Goal: Information Seeking & Learning: Learn about a topic

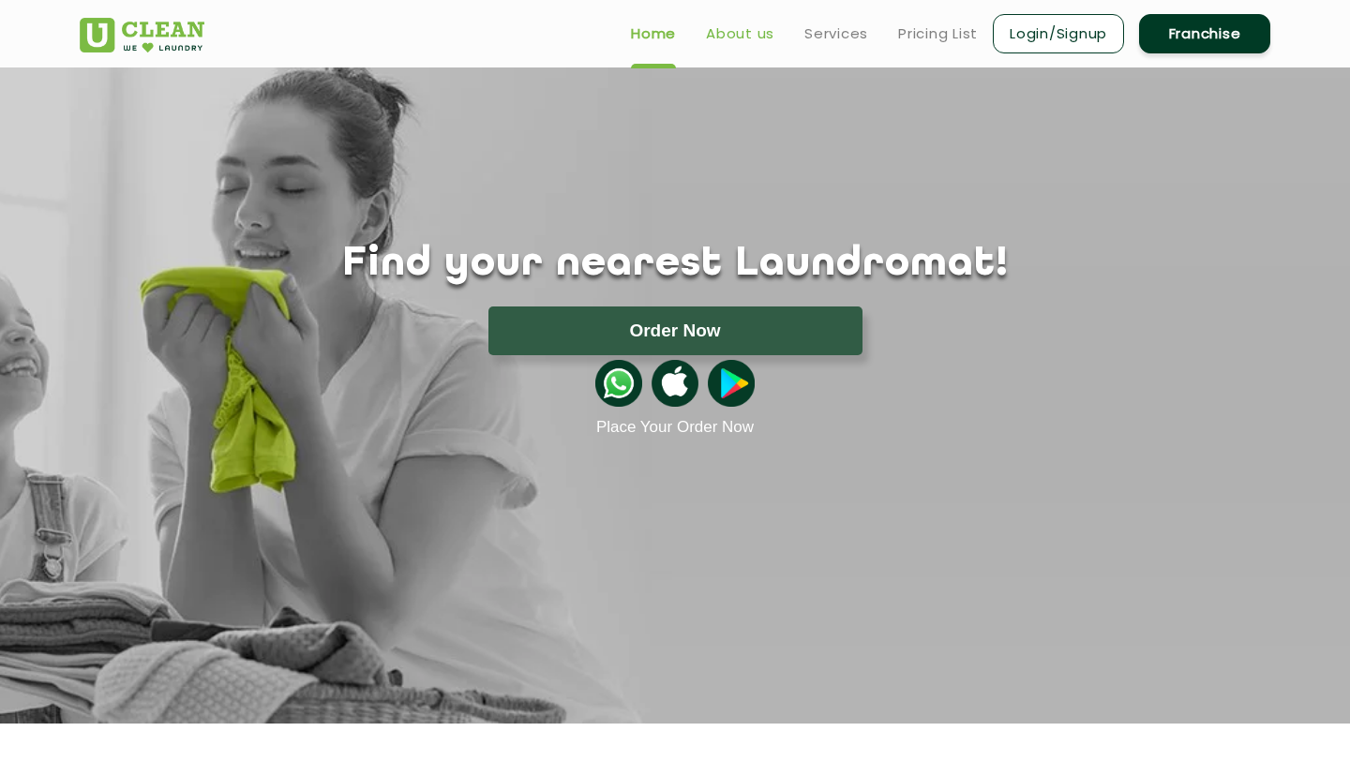
click at [725, 37] on link "About us" at bounding box center [740, 33] width 68 height 22
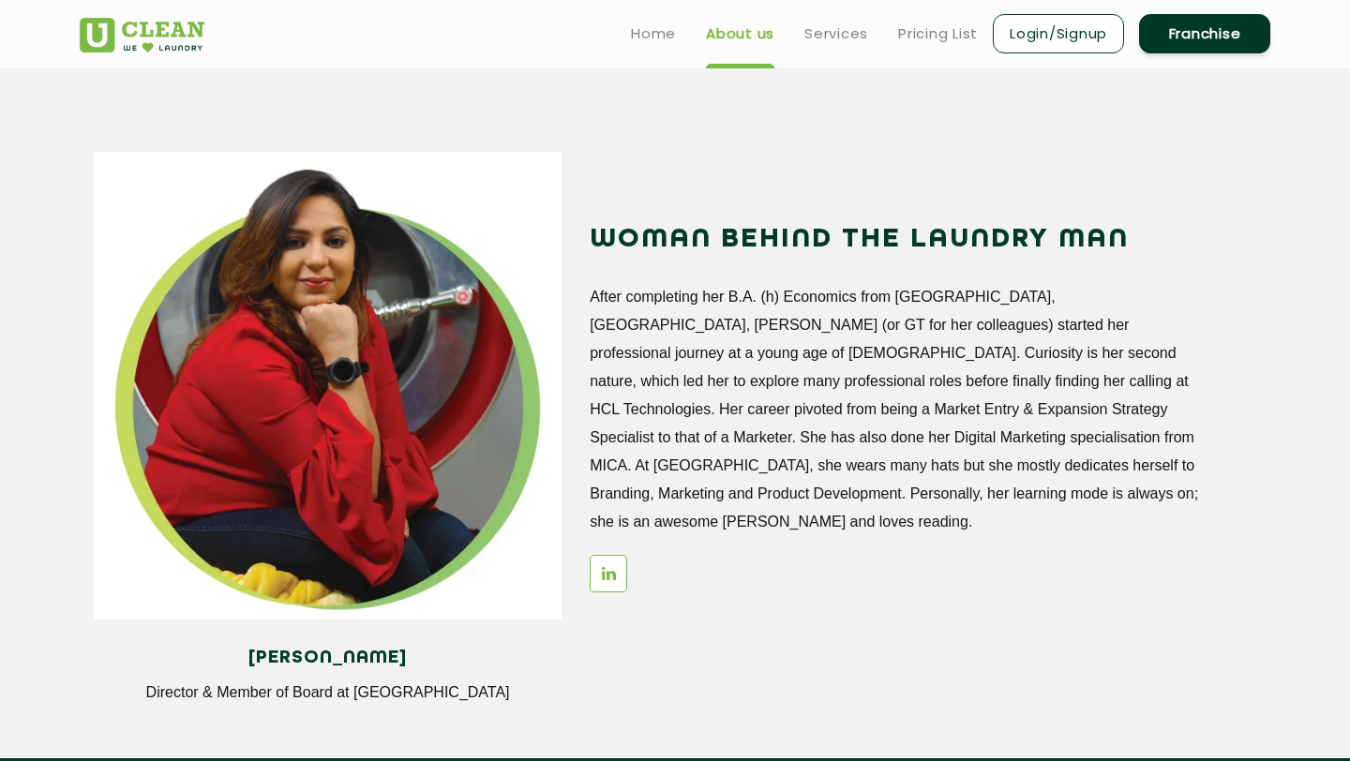
scroll to position [1889, 0]
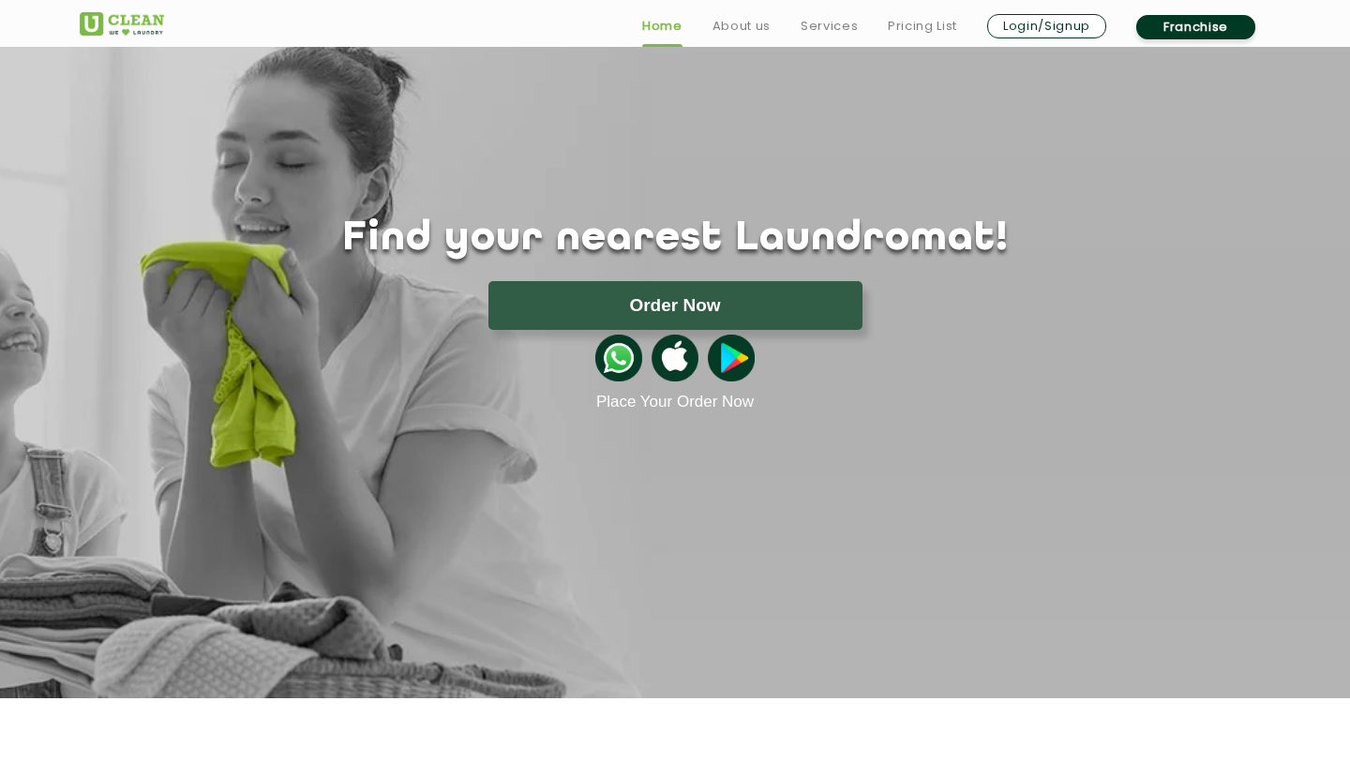
scroll to position [34, 0]
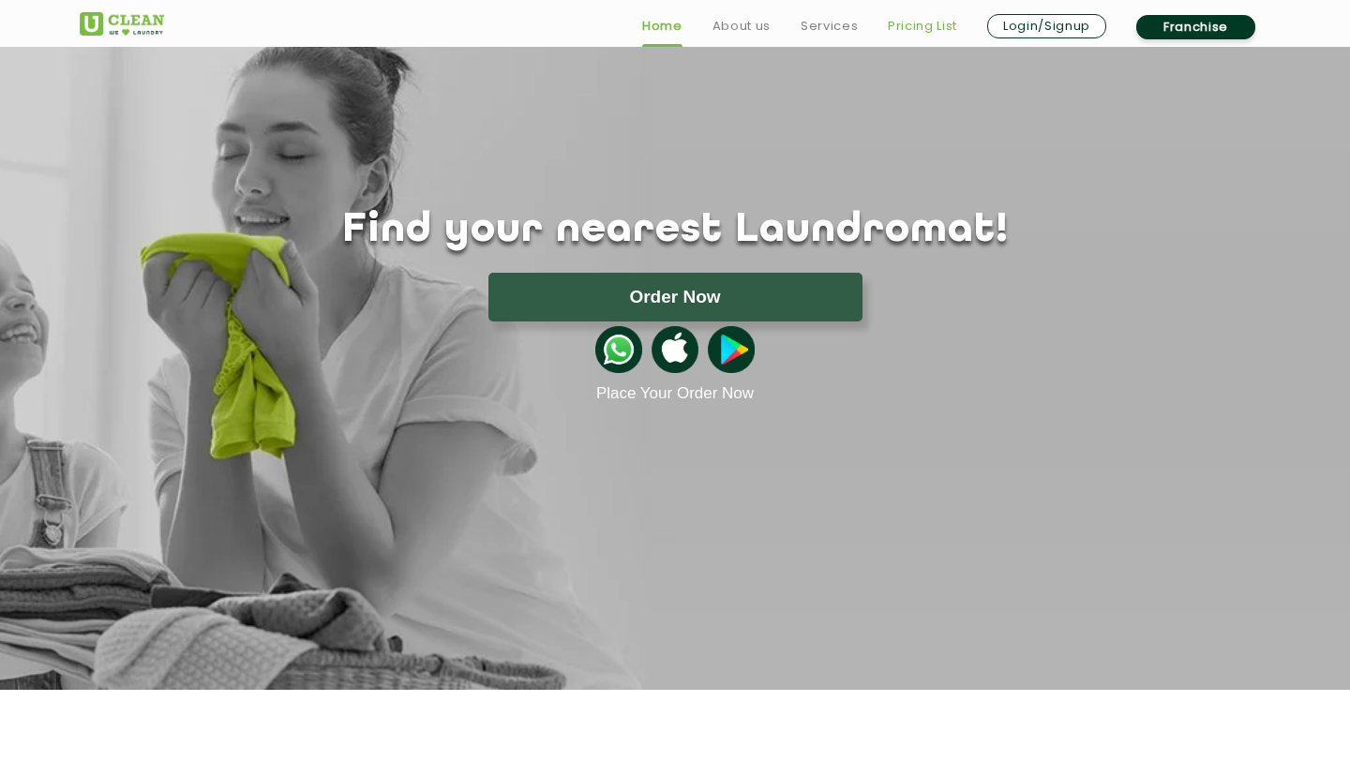
click at [924, 18] on link "Pricing List" at bounding box center [922, 26] width 69 height 22
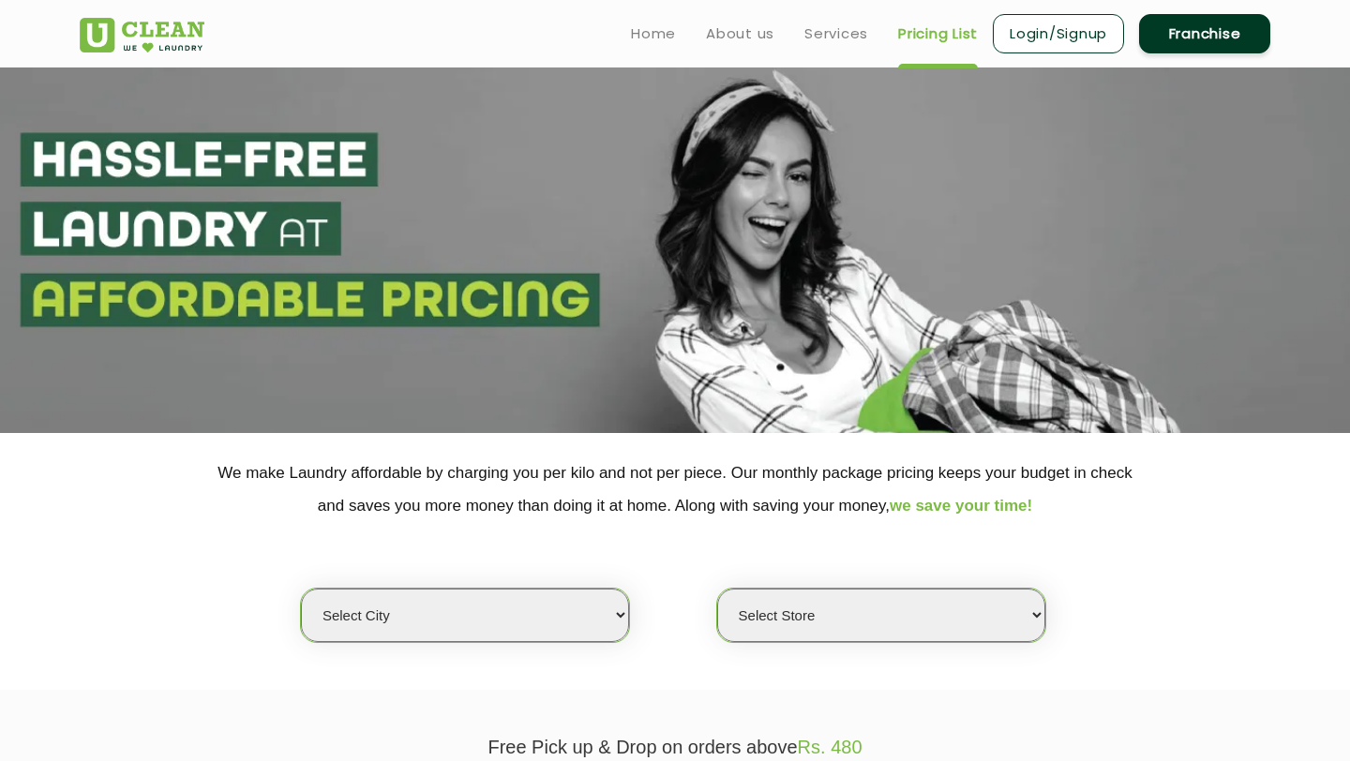
select select "0"
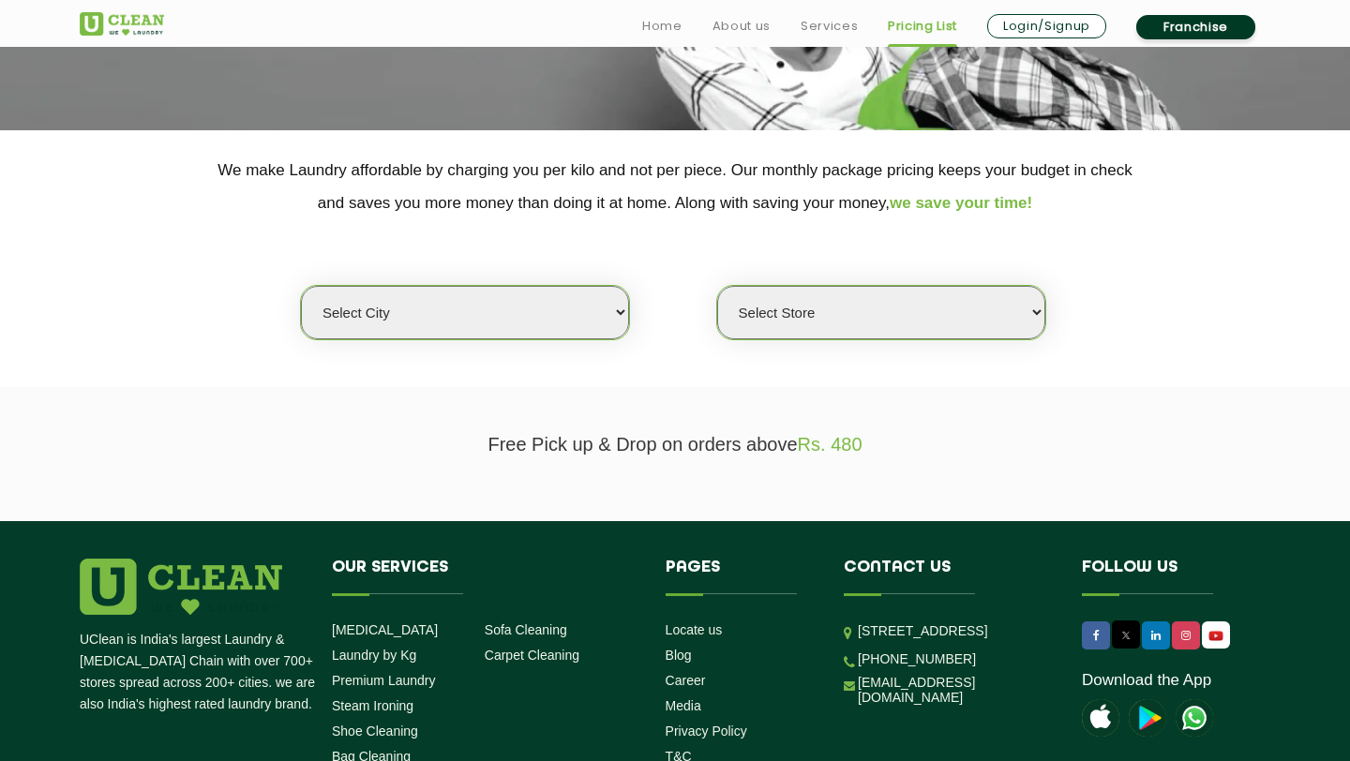
scroll to position [384, 0]
